Goal: Information Seeking & Learning: Learn about a topic

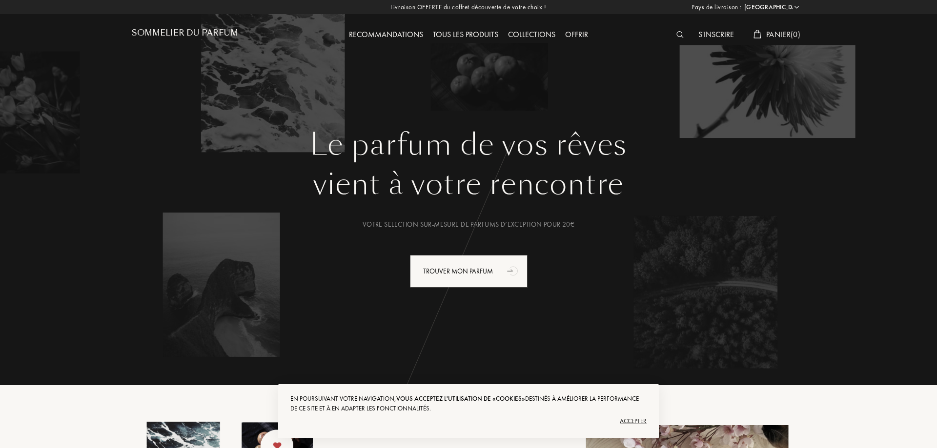
select select "FR"
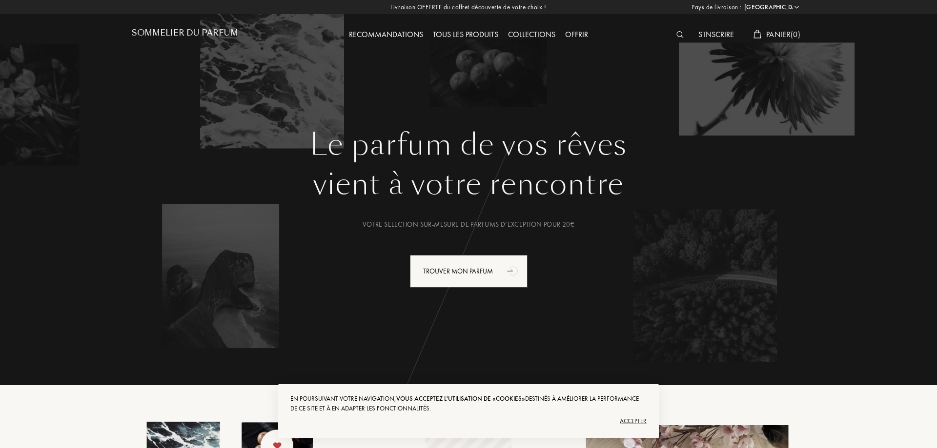
click at [461, 31] on div "Tous les produits" at bounding box center [465, 35] width 75 height 13
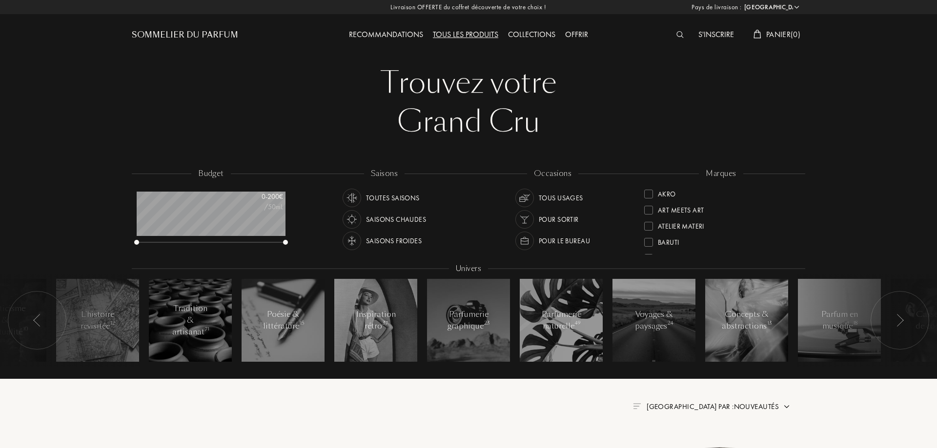
select select "FR"
click at [526, 31] on div "Collections" at bounding box center [531, 35] width 57 height 13
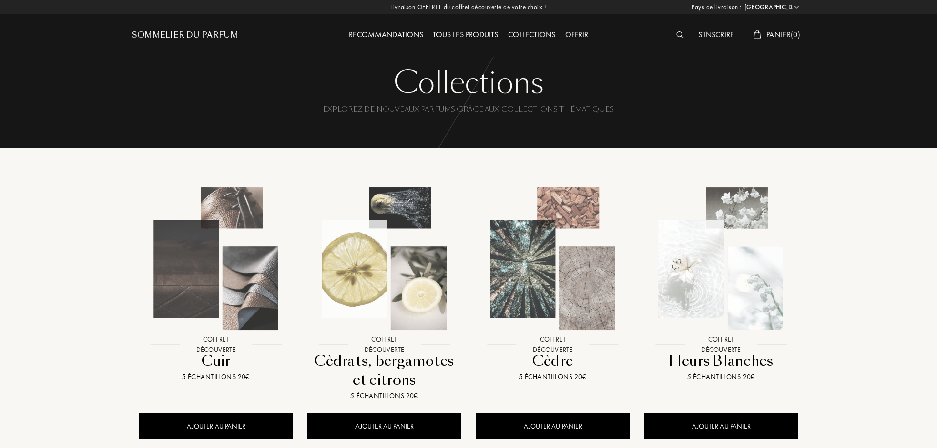
select select "FR"
click at [372, 29] on div "Recommandations" at bounding box center [386, 35] width 84 height 13
click at [145, 30] on div "Sommelier du Parfum" at bounding box center [185, 35] width 106 height 12
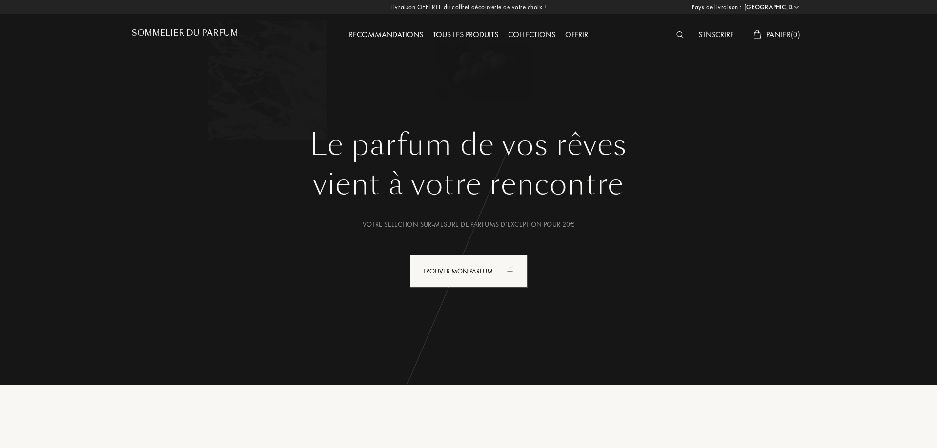
select select "FR"
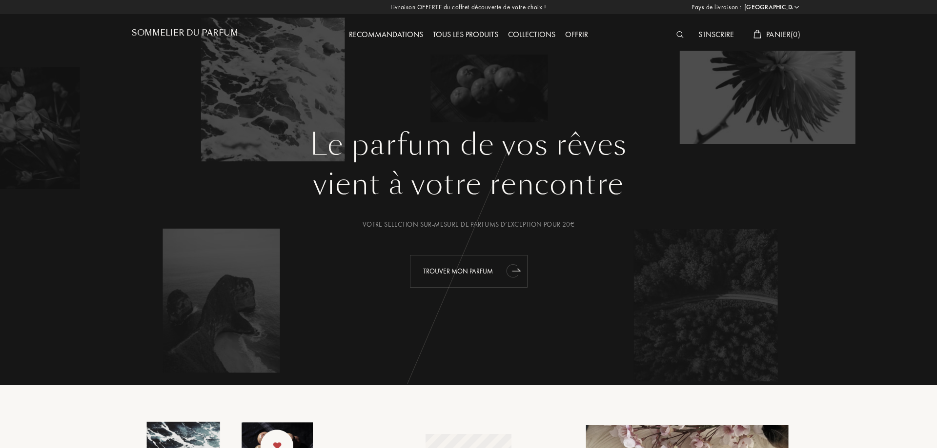
click at [474, 272] on div "Trouver mon parfum" at bounding box center [469, 271] width 118 height 33
